Goal: Task Accomplishment & Management: Complete application form

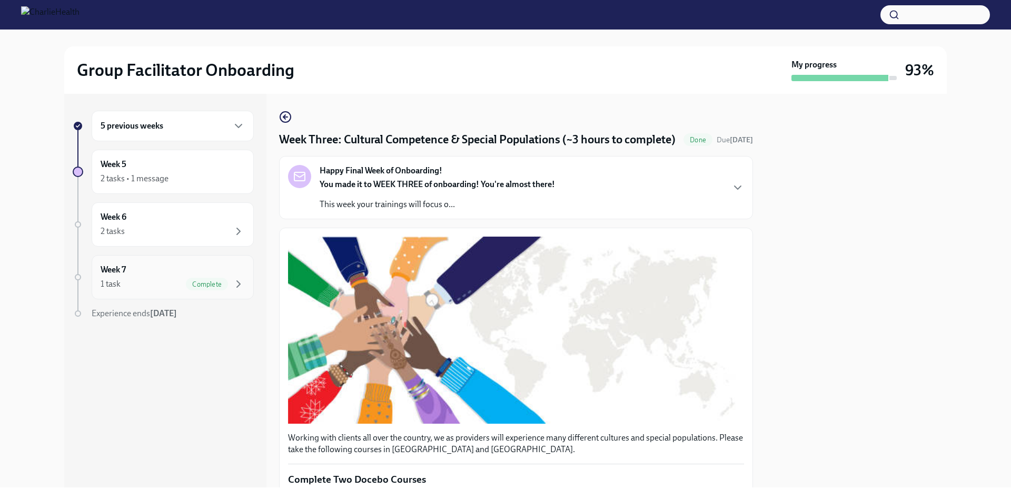
click at [220, 282] on span "Complete" at bounding box center [207, 284] width 42 height 8
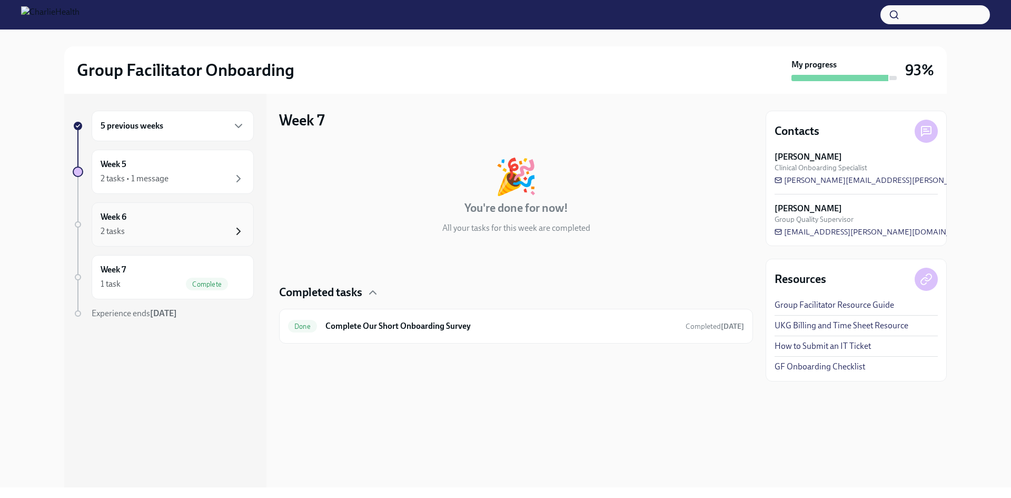
click at [235, 226] on icon "button" at bounding box center [238, 231] width 13 height 13
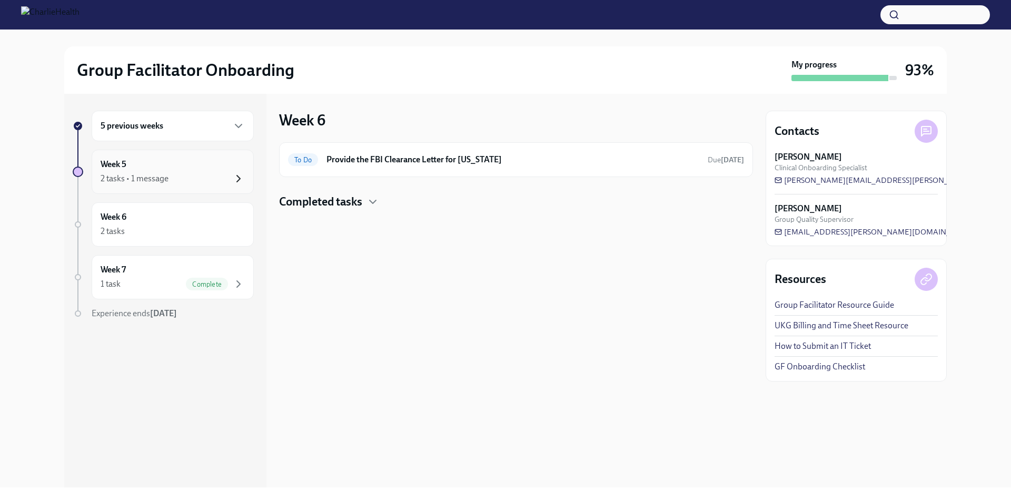
click at [232, 178] on icon "button" at bounding box center [238, 178] width 13 height 13
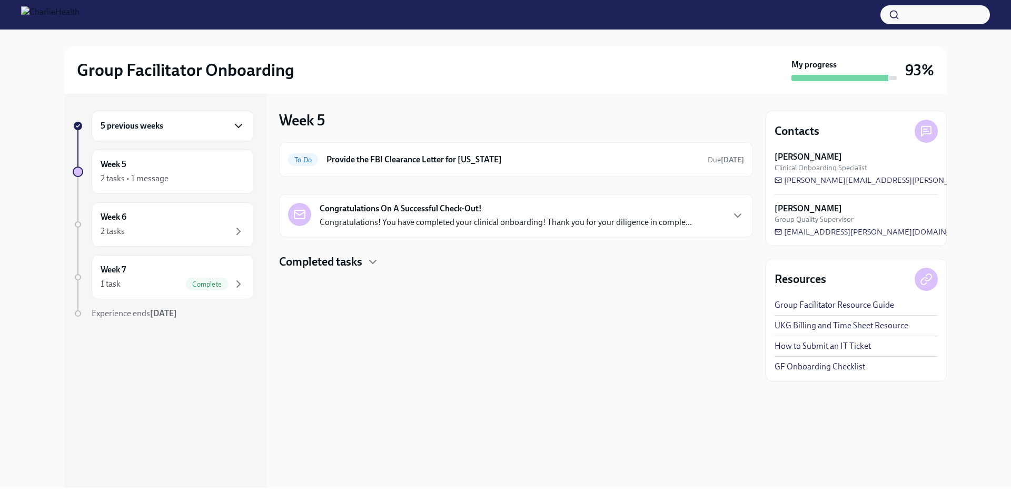
click at [241, 123] on icon "button" at bounding box center [238, 126] width 13 height 13
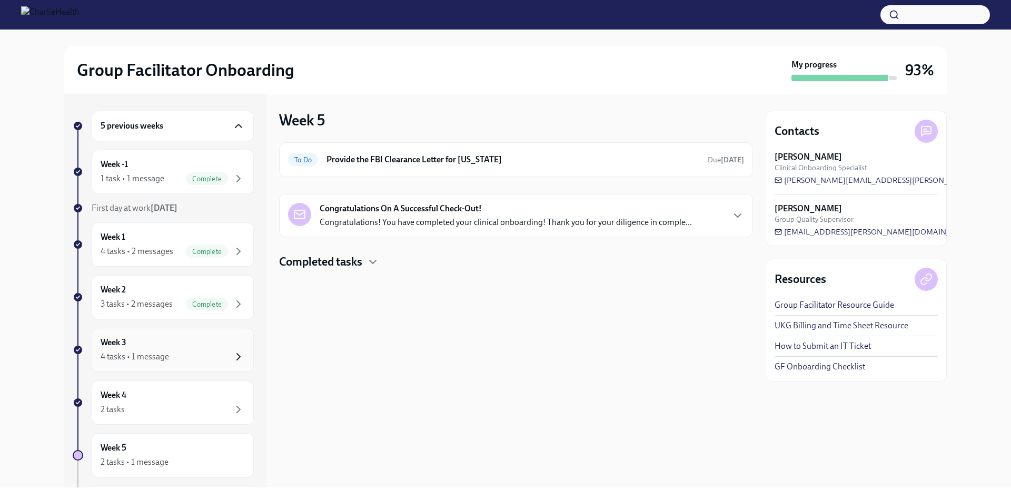
click at [232, 357] on icon "button" at bounding box center [238, 356] width 13 height 13
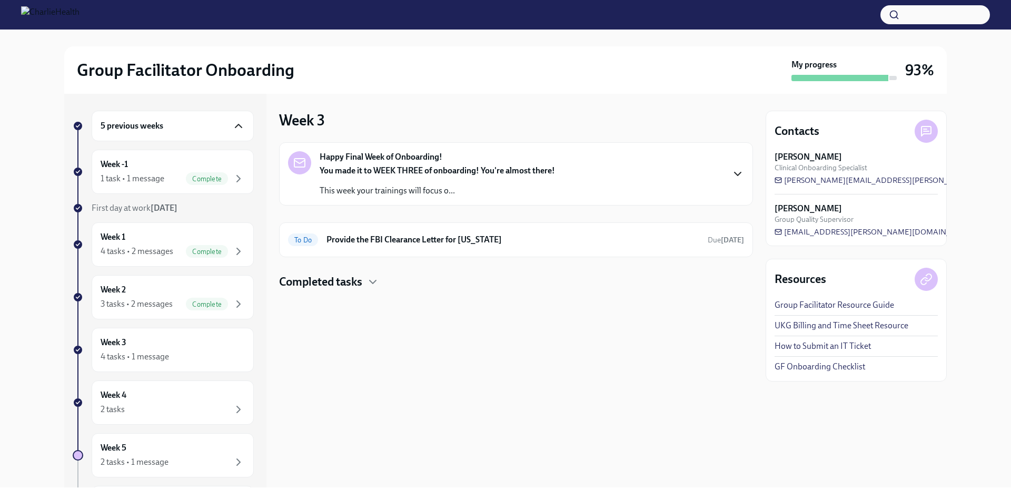
click at [739, 175] on icon "button" at bounding box center [737, 173] width 13 height 13
